Goal: Information Seeking & Learning: Understand process/instructions

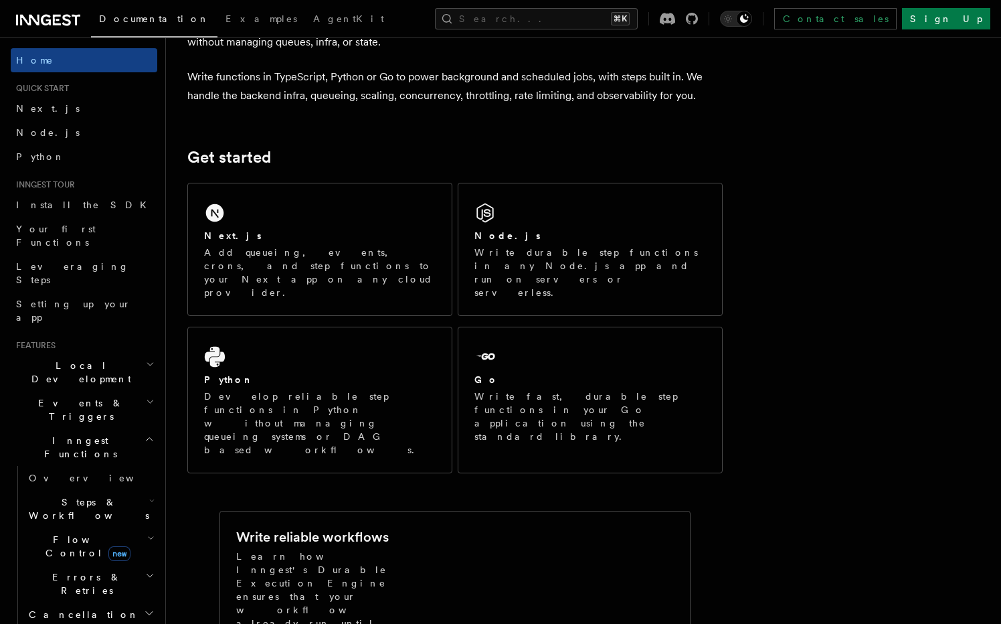
scroll to position [90, 0]
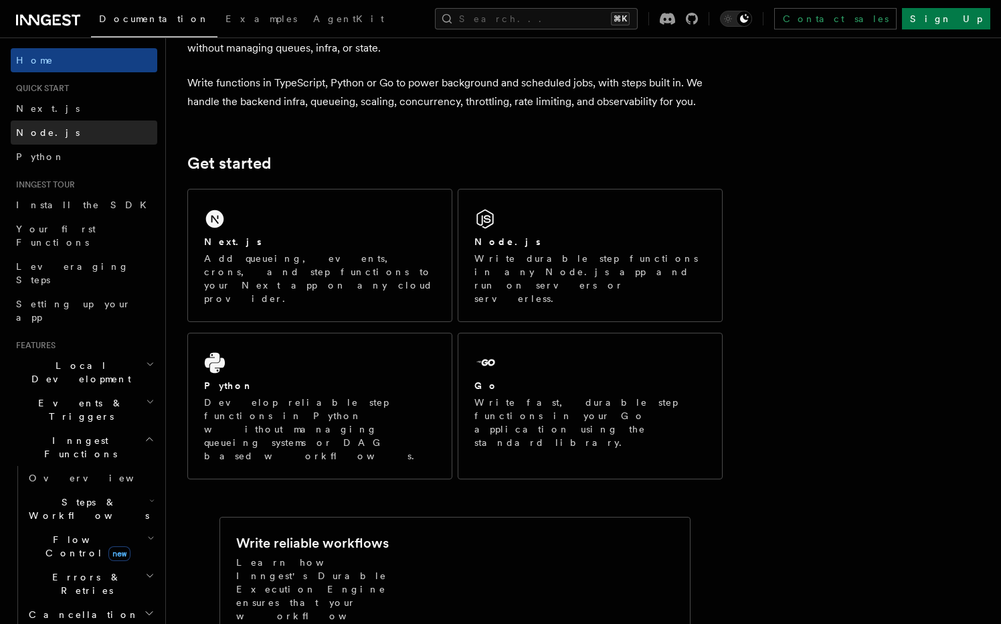
click at [76, 135] on link "Node.js" at bounding box center [84, 132] width 147 height 24
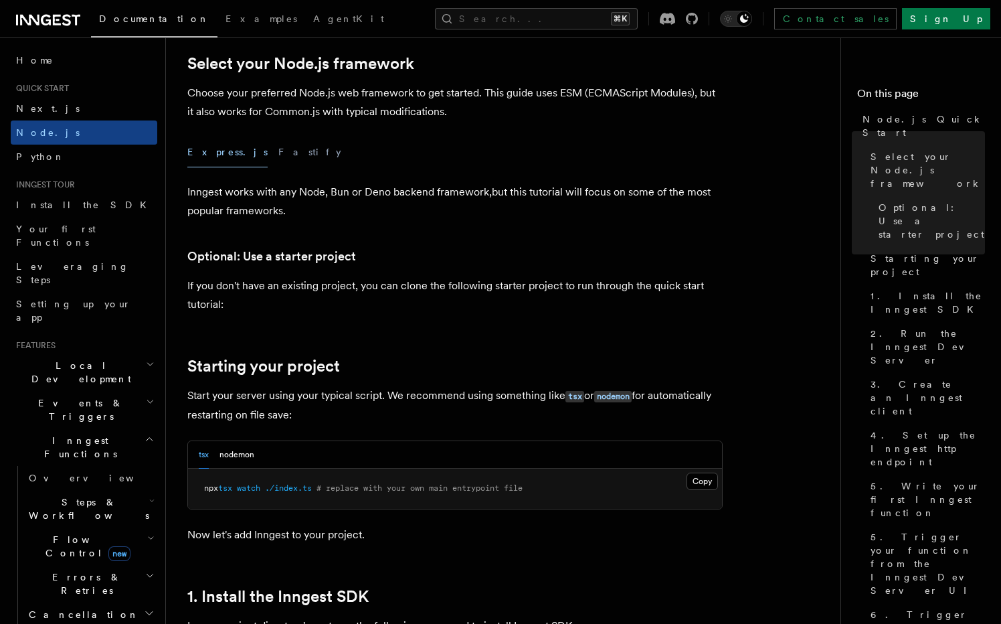
scroll to position [343, 0]
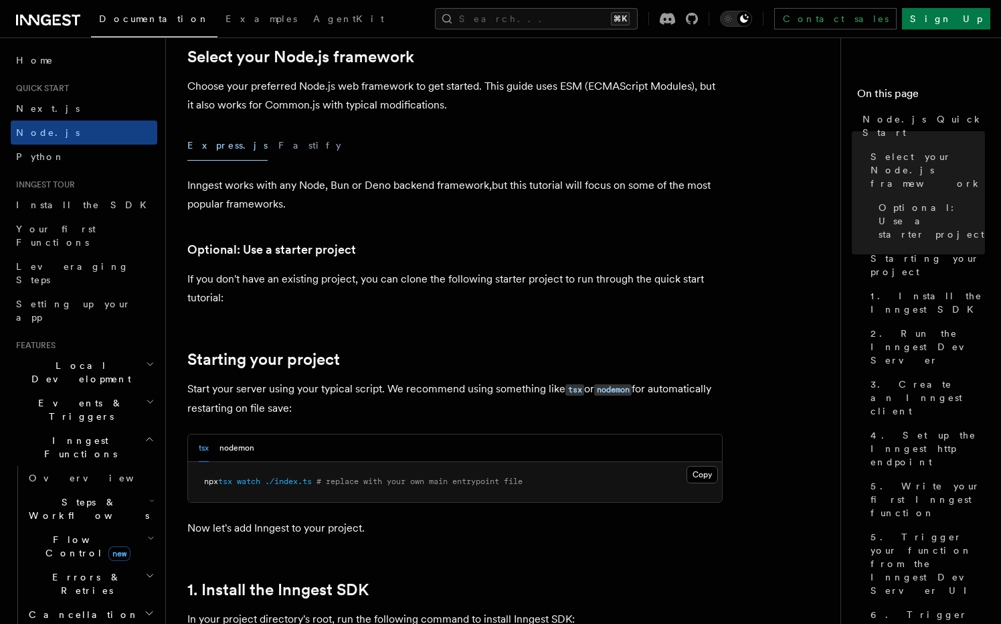
click at [278, 141] on button "Fastify" at bounding box center [309, 146] width 63 height 30
click at [213, 145] on button "Express.js" at bounding box center [227, 146] width 80 height 30
click at [278, 144] on button "Fastify" at bounding box center [309, 146] width 63 height 30
click at [216, 145] on button "Express.js" at bounding box center [227, 146] width 80 height 30
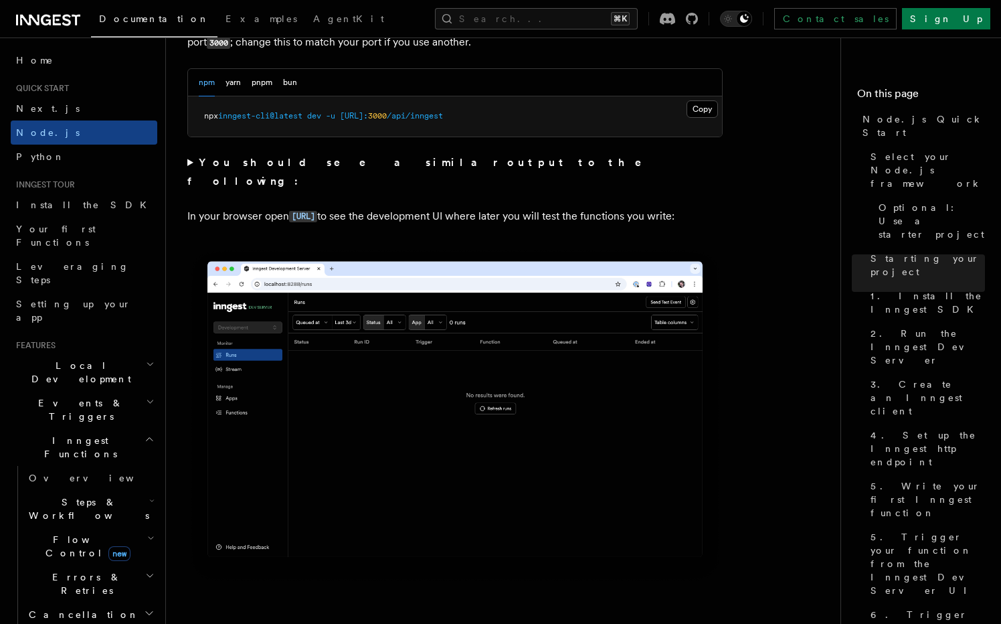
scroll to position [1136, 0]
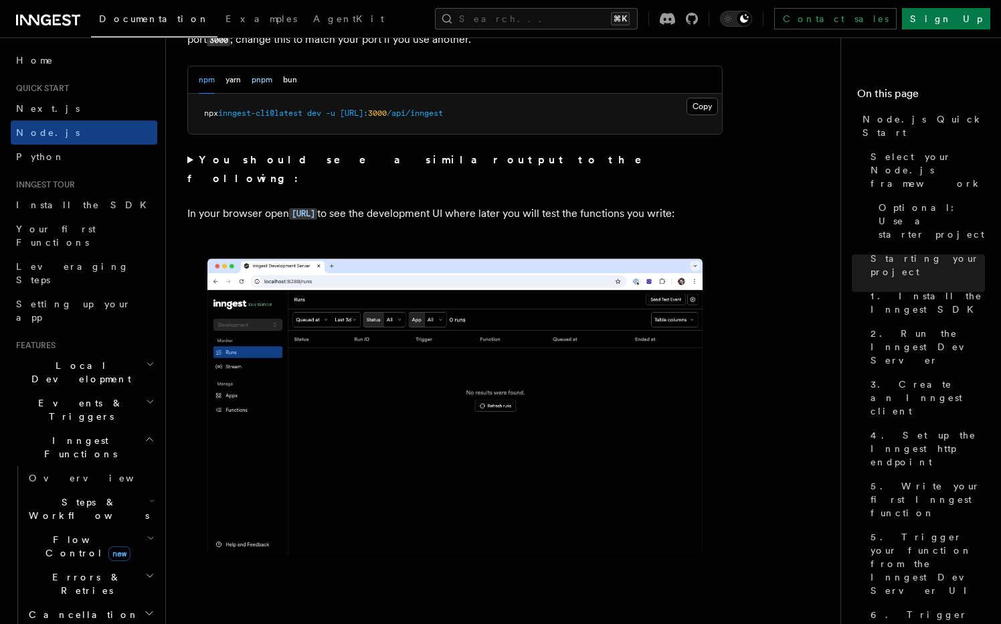
click at [262, 79] on button "pnpm" at bounding box center [262, 79] width 21 height 27
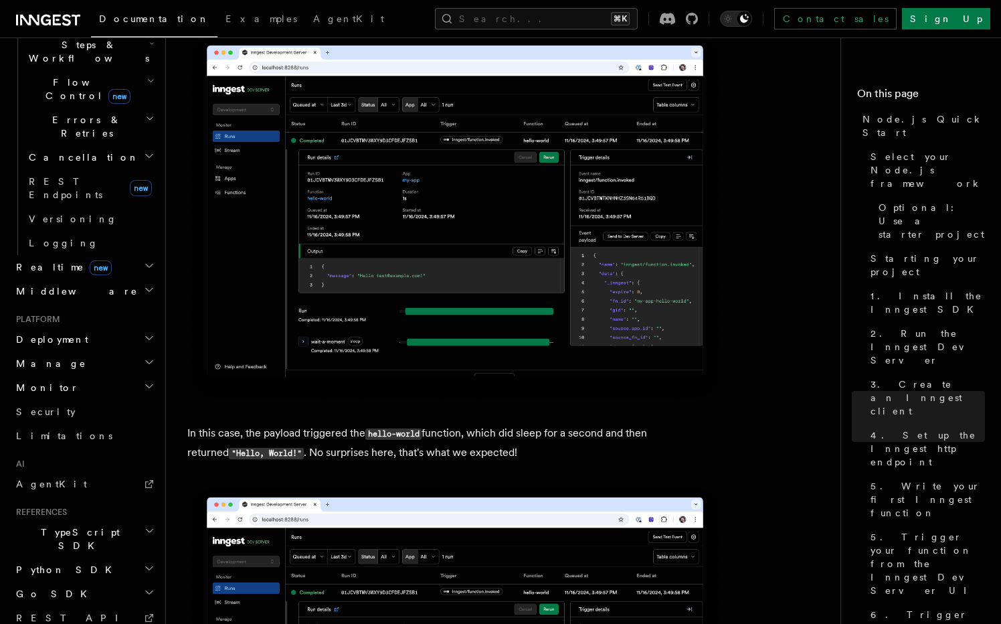
scroll to position [474, 0]
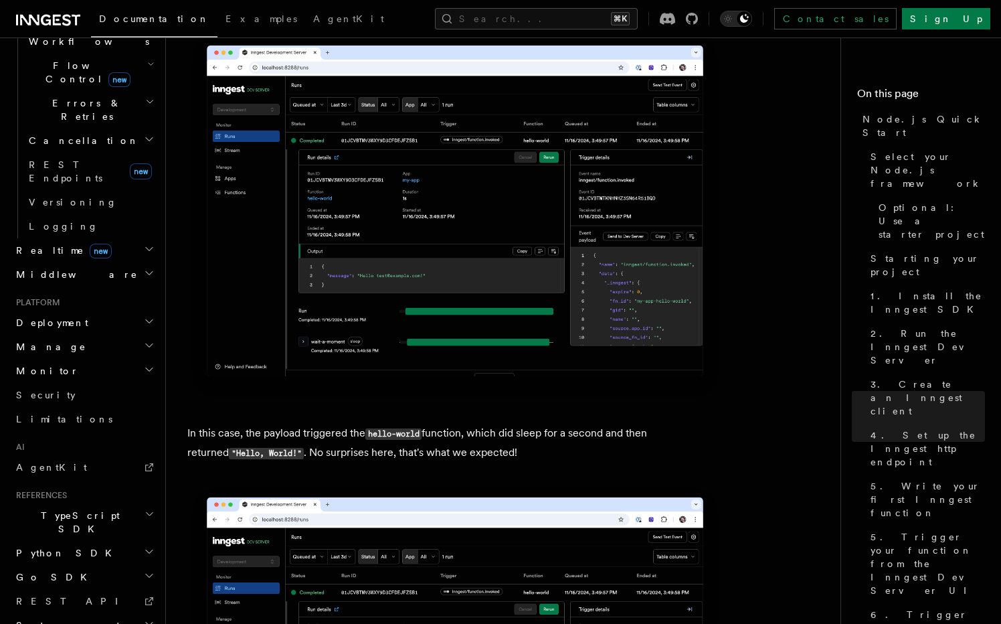
click at [139, 311] on h2 "Deployment" at bounding box center [84, 323] width 147 height 24
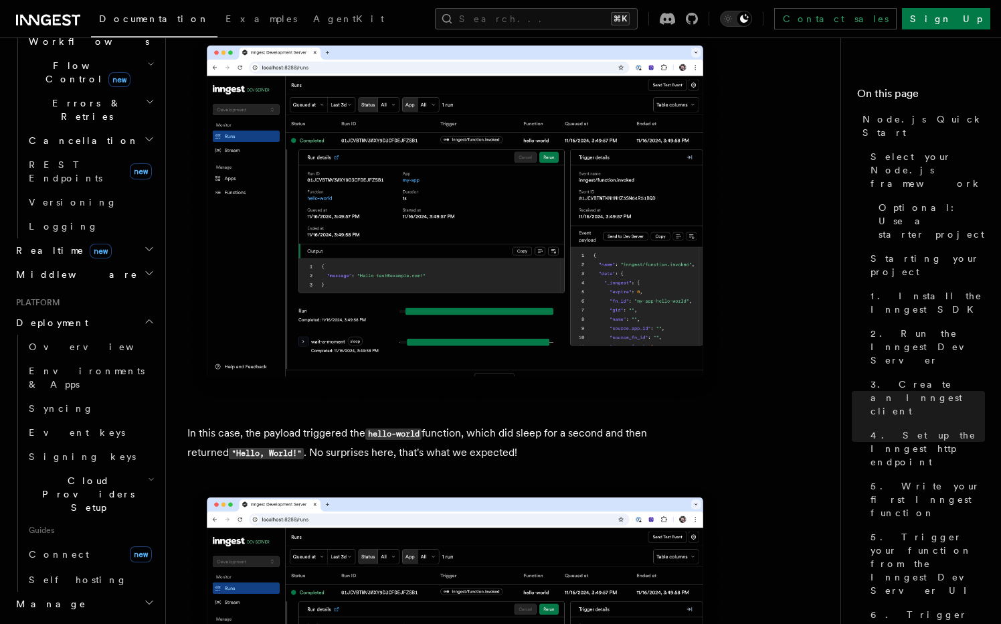
click at [139, 311] on h2 "Deployment" at bounding box center [84, 323] width 147 height 24
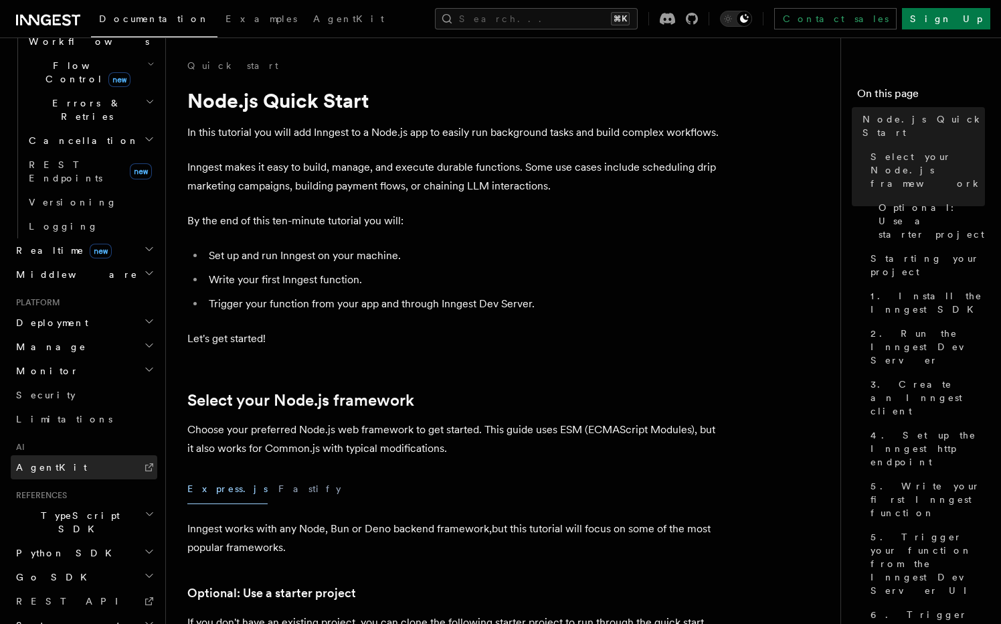
scroll to position [0, 0]
